Goal: Transaction & Acquisition: Purchase product/service

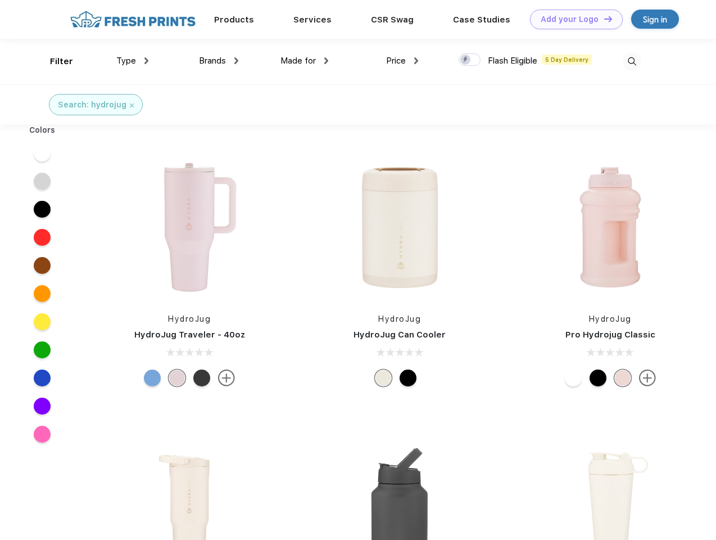
click at [572, 19] on link "Add your Logo Design Tool" at bounding box center [576, 20] width 93 height 20
click at [0, 0] on div "Design Tool" at bounding box center [0, 0] width 0 height 0
click at [603, 19] on link "Add your Logo Design Tool" at bounding box center [576, 20] width 93 height 20
click at [54, 61] on div "Filter" at bounding box center [61, 61] width 23 height 13
click at [133, 61] on span "Type" at bounding box center [126, 61] width 20 height 10
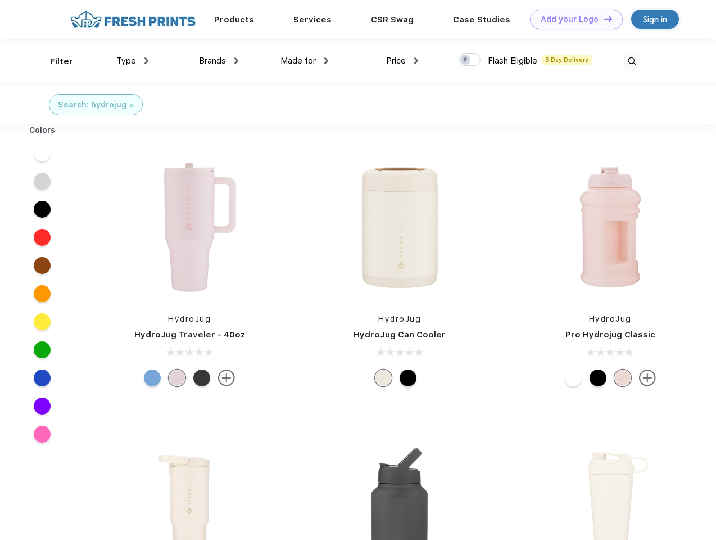
click at [219, 61] on span "Brands" at bounding box center [212, 61] width 27 height 10
click at [305, 61] on span "Made for" at bounding box center [298, 61] width 35 height 10
click at [402, 61] on span "Price" at bounding box center [396, 61] width 20 height 10
click at [470, 60] on div at bounding box center [470, 59] width 22 height 12
click at [466, 60] on input "checkbox" at bounding box center [462, 56] width 7 height 7
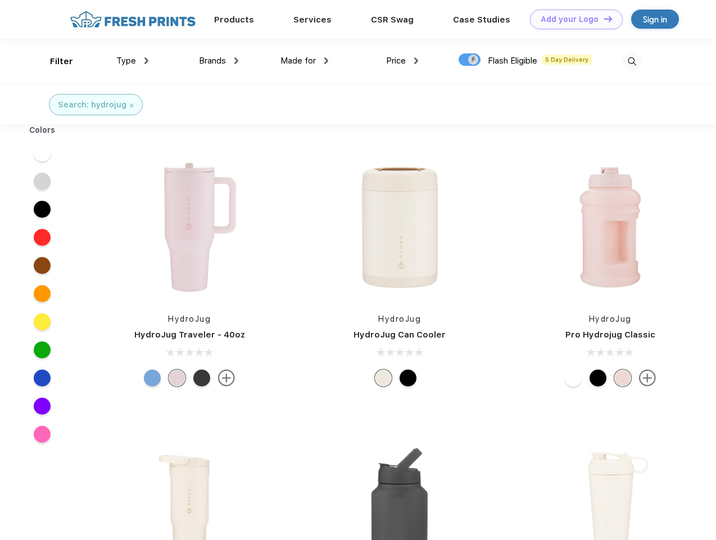
click at [632, 61] on img at bounding box center [632, 61] width 19 height 19
